Goal: Navigation & Orientation: Find specific page/section

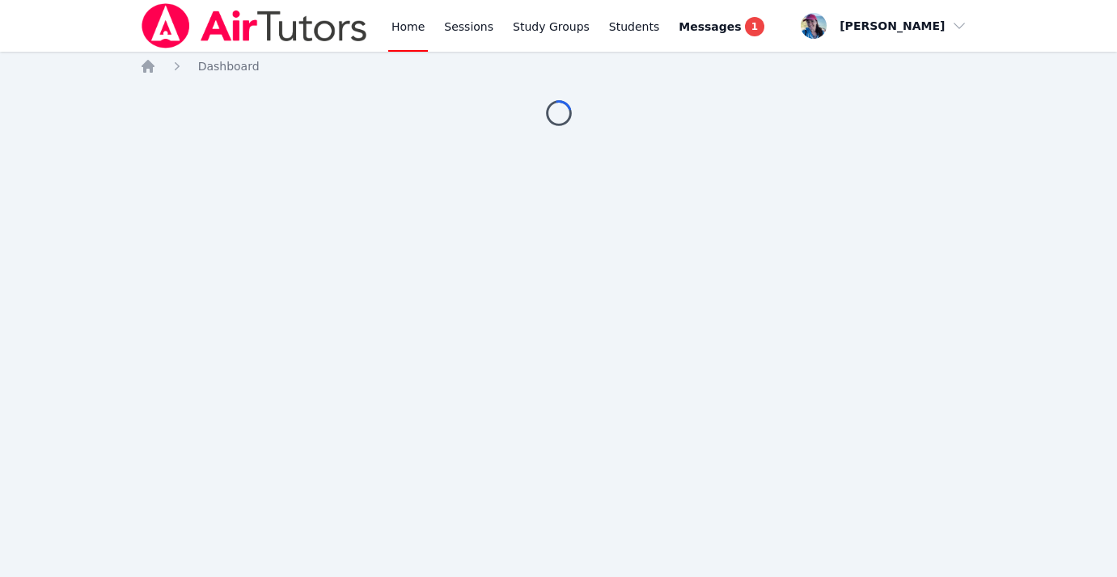
click at [398, 30] on link "Home" at bounding box center [408, 26] width 40 height 52
